Goal: Information Seeking & Learning: Learn about a topic

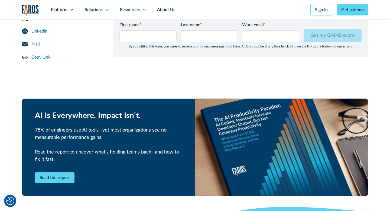
scroll to position [736, 0]
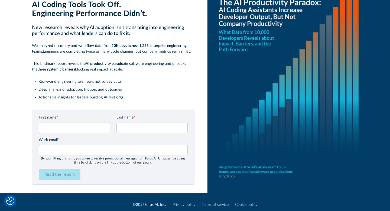
scroll to position [27, 0]
